Goal: Navigation & Orientation: Go to known website

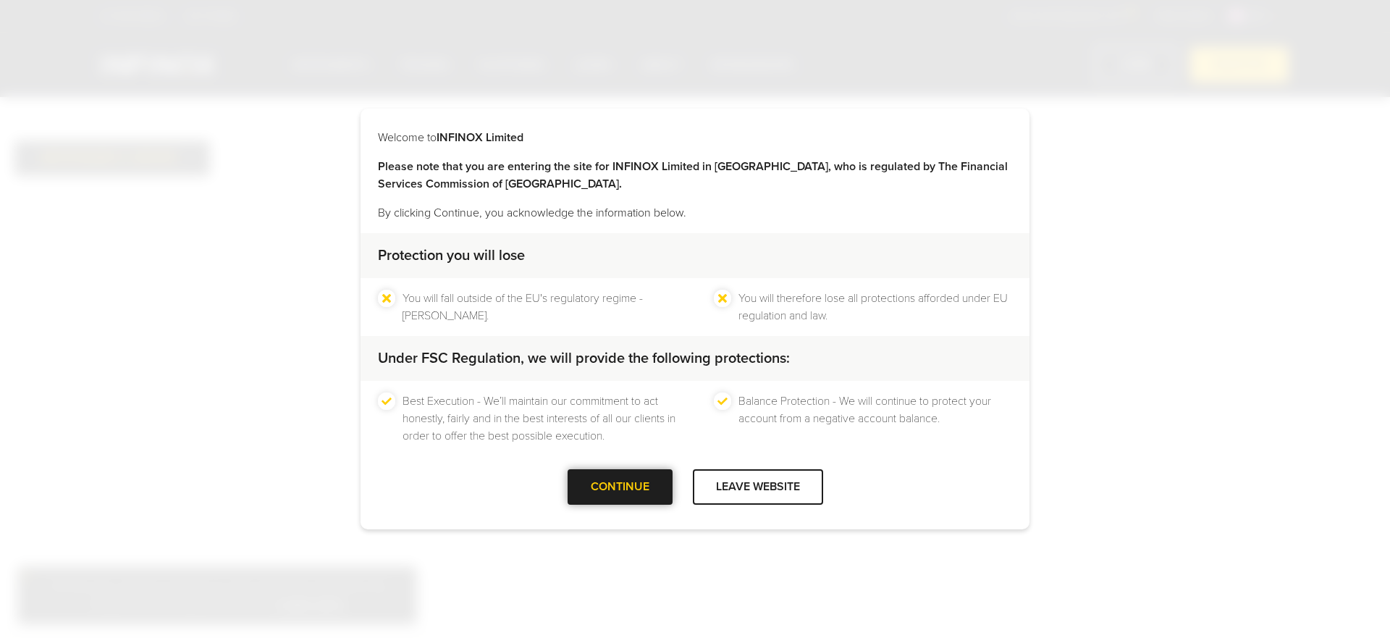
click at [620, 487] on div at bounding box center [620, 487] width 0 height 0
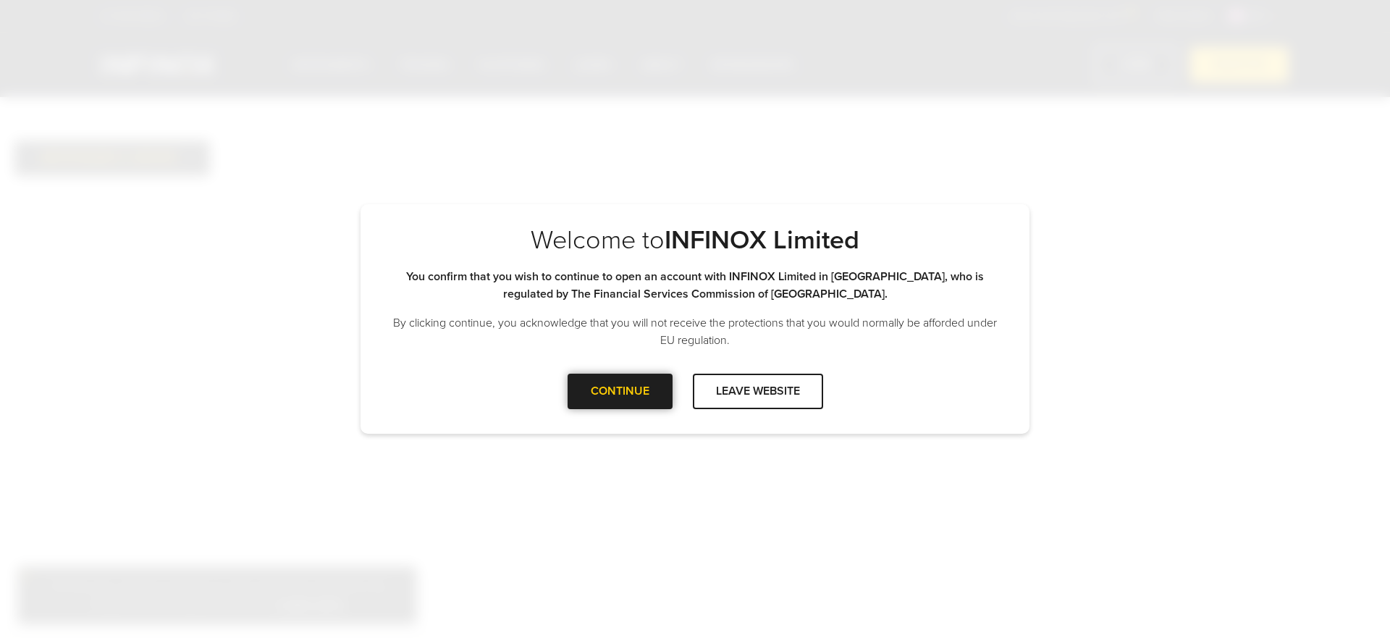
click at [620, 391] on div at bounding box center [620, 391] width 0 height 0
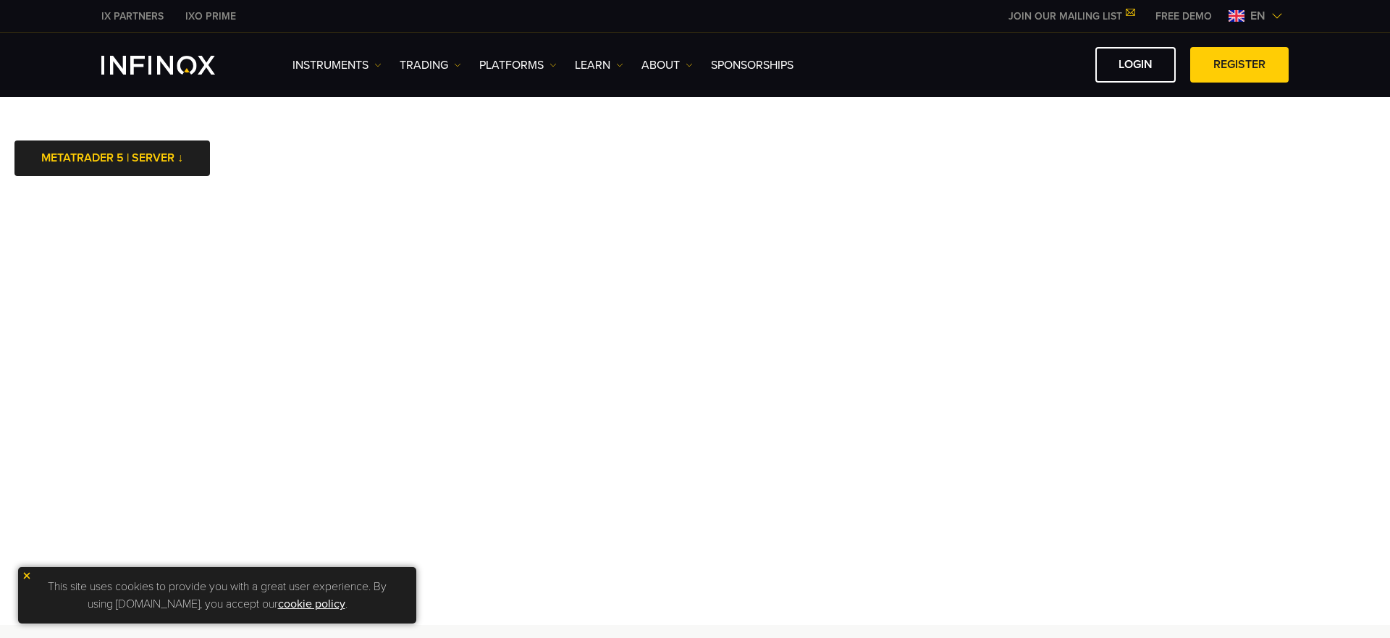
click at [1238, 14] on img at bounding box center [1236, 16] width 16 height 12
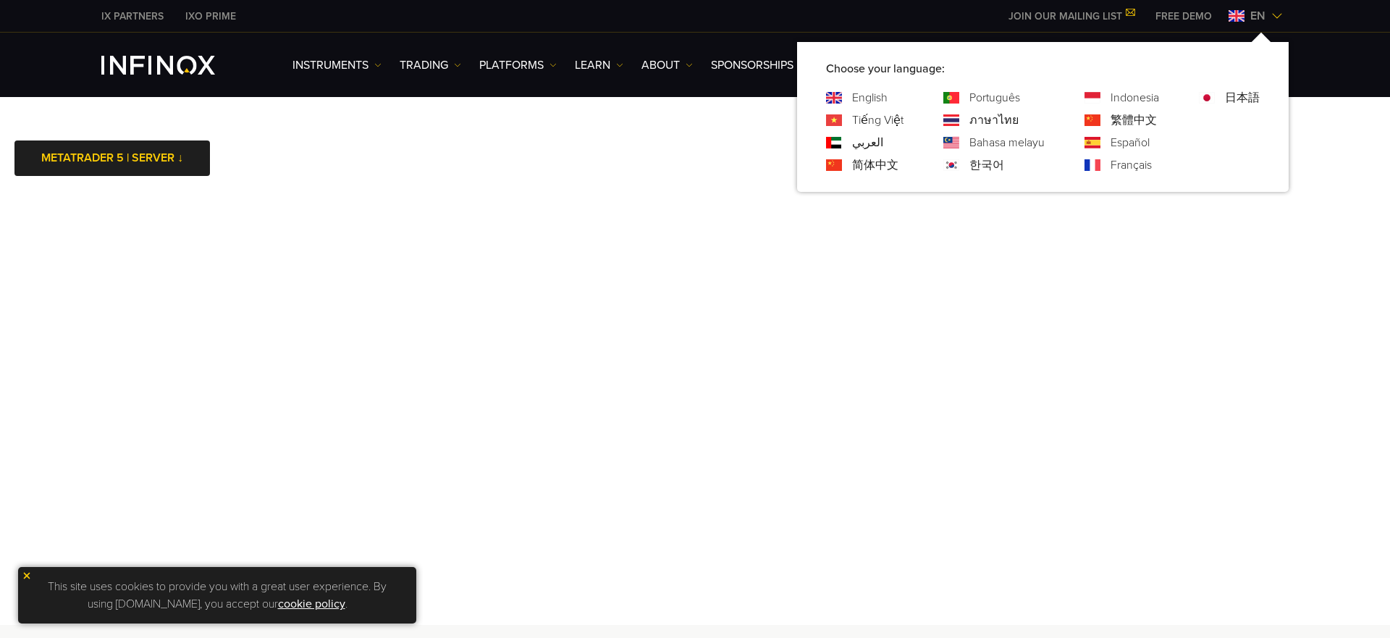
click at [977, 99] on link "Português" at bounding box center [994, 97] width 51 height 17
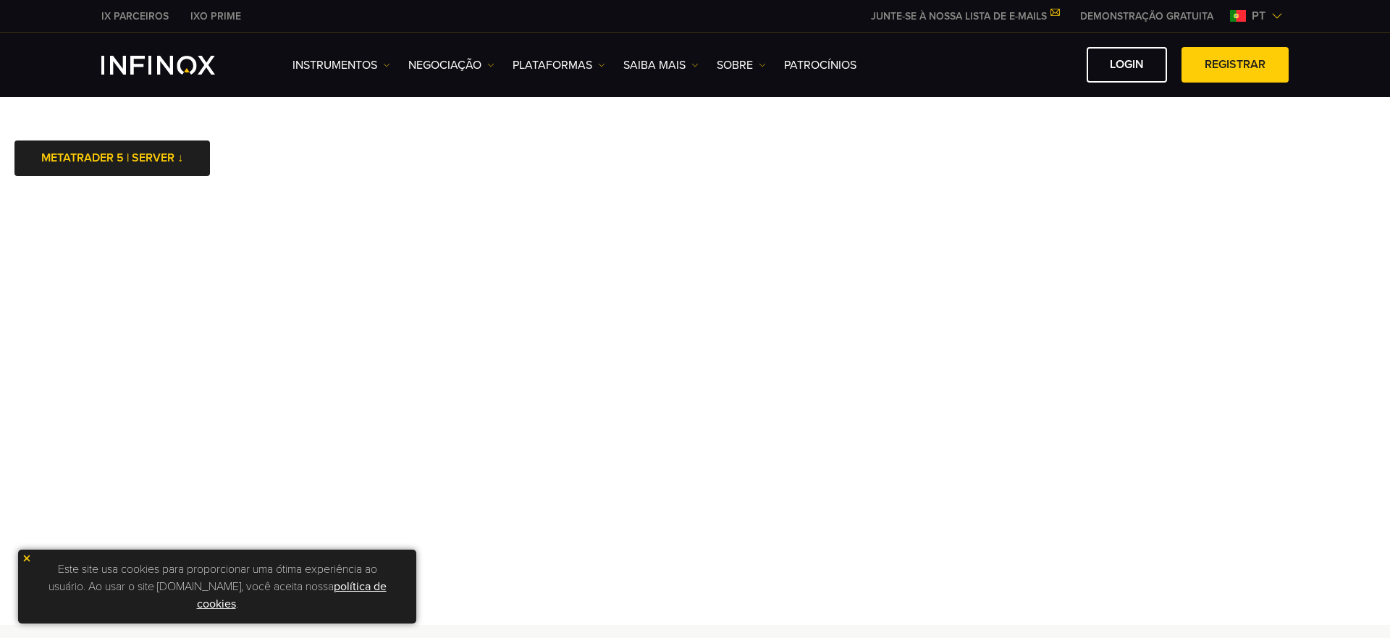
click at [30, 560] on img at bounding box center [27, 558] width 10 height 10
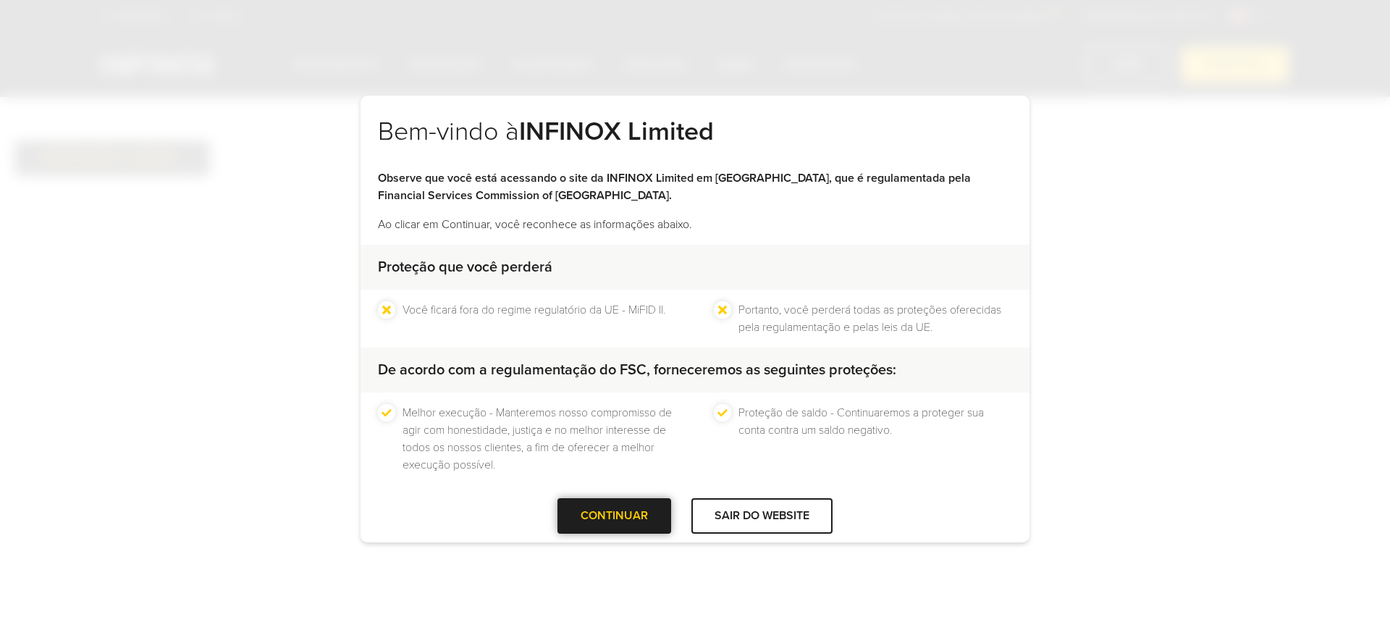
click at [599, 527] on div "CONTINUAR" at bounding box center [614, 515] width 114 height 35
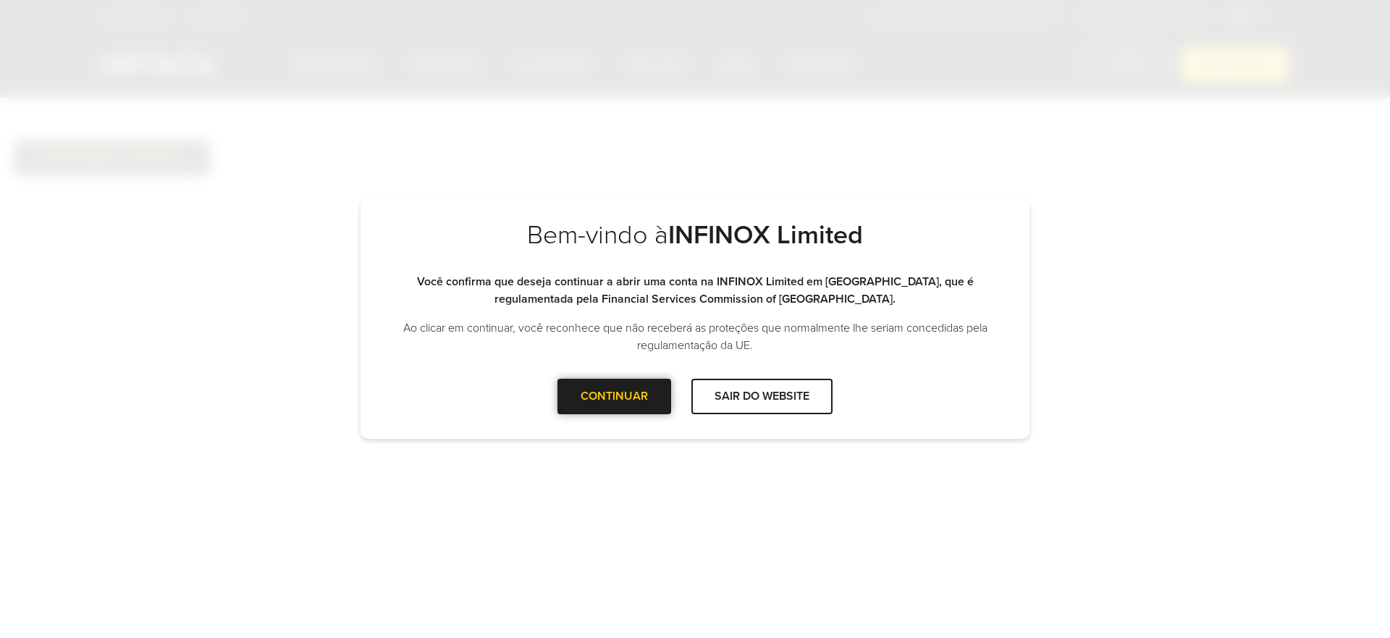
click at [615, 396] on div at bounding box center [615, 396] width 0 height 0
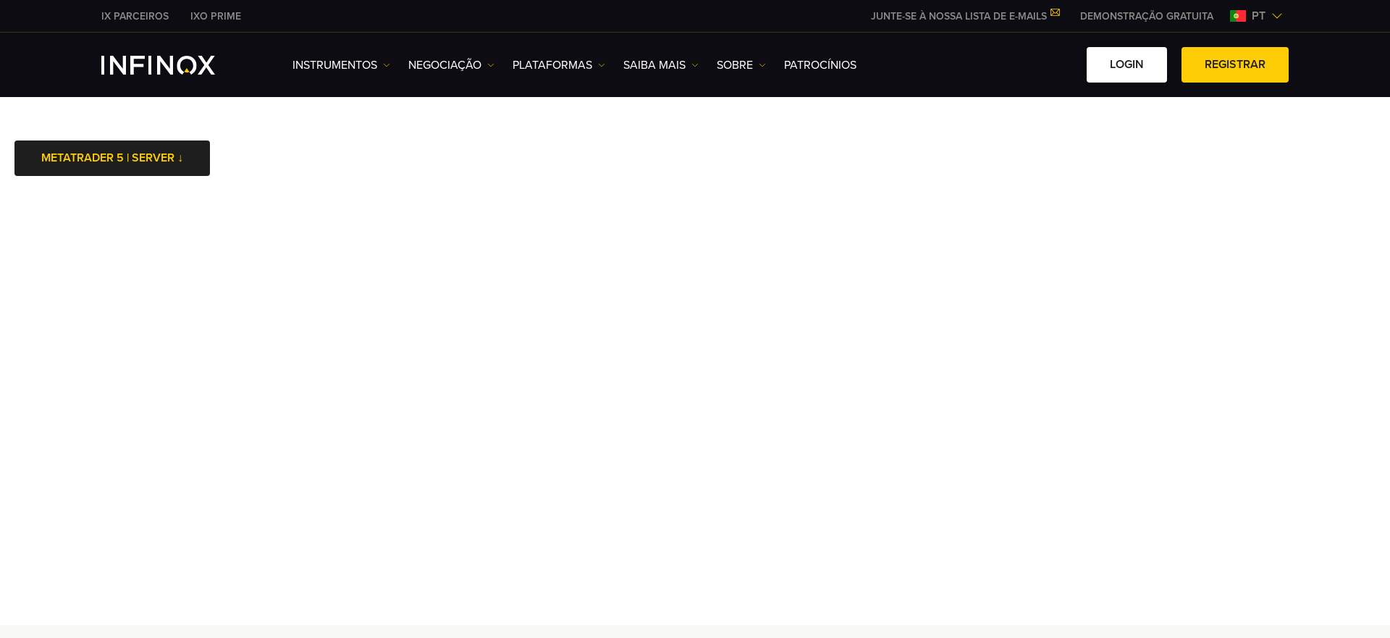
click at [1141, 62] on link "Login" at bounding box center [1126, 64] width 80 height 35
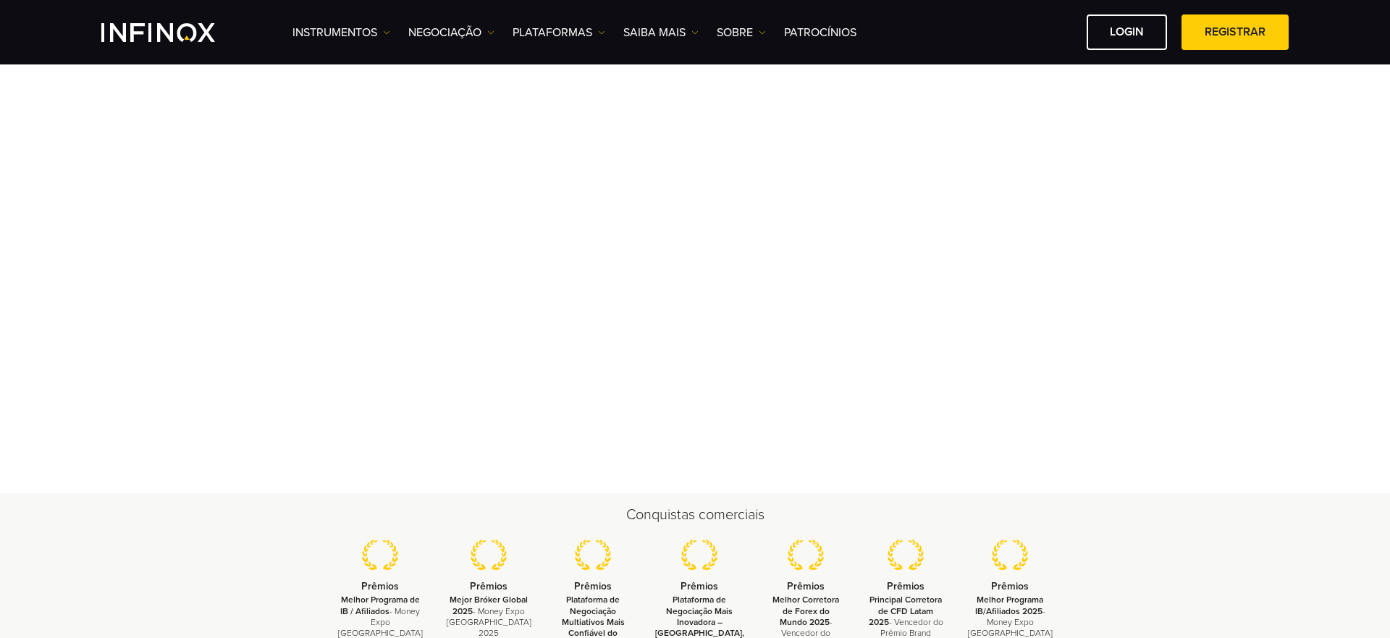
scroll to position [92, 0]
